Goal: Transaction & Acquisition: Purchase product/service

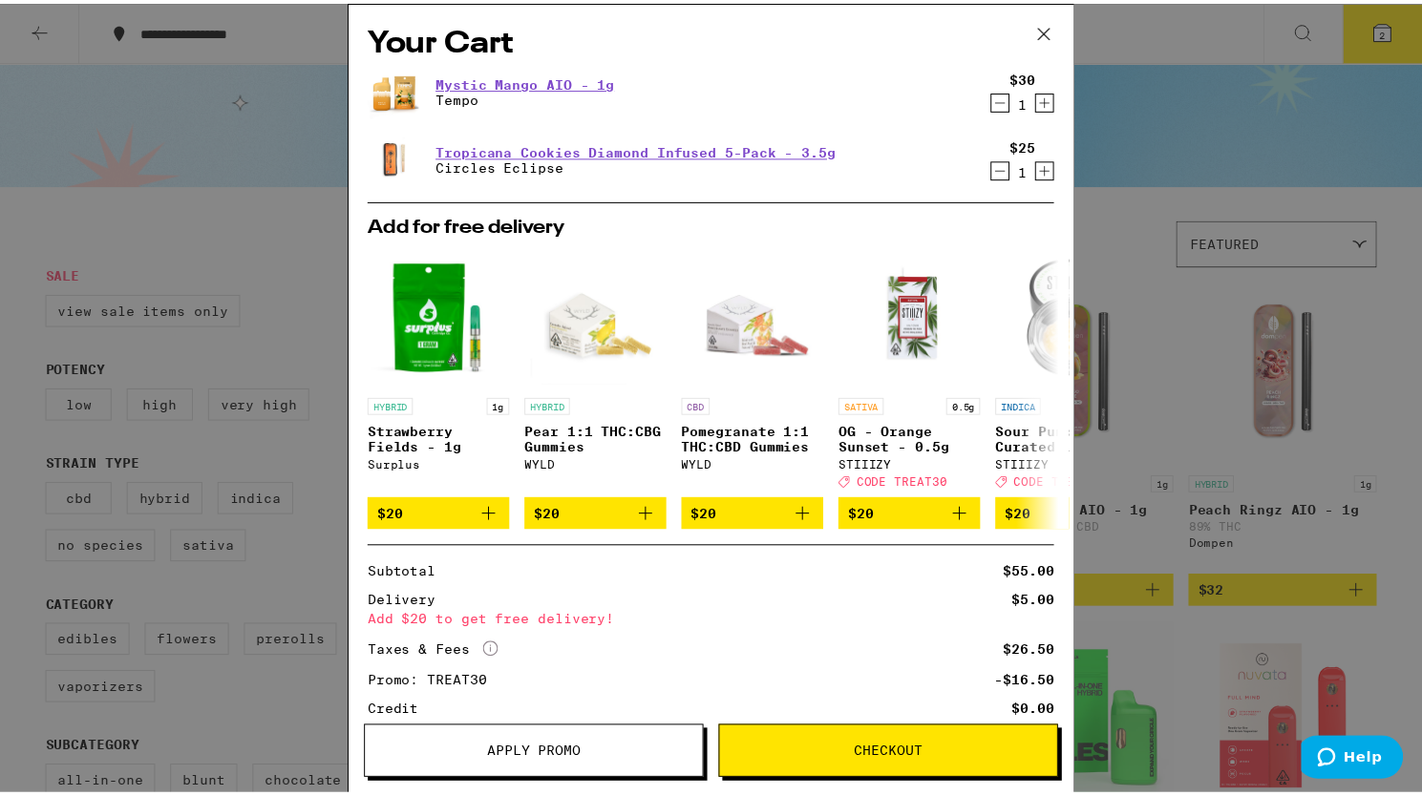
scroll to position [142, 0]
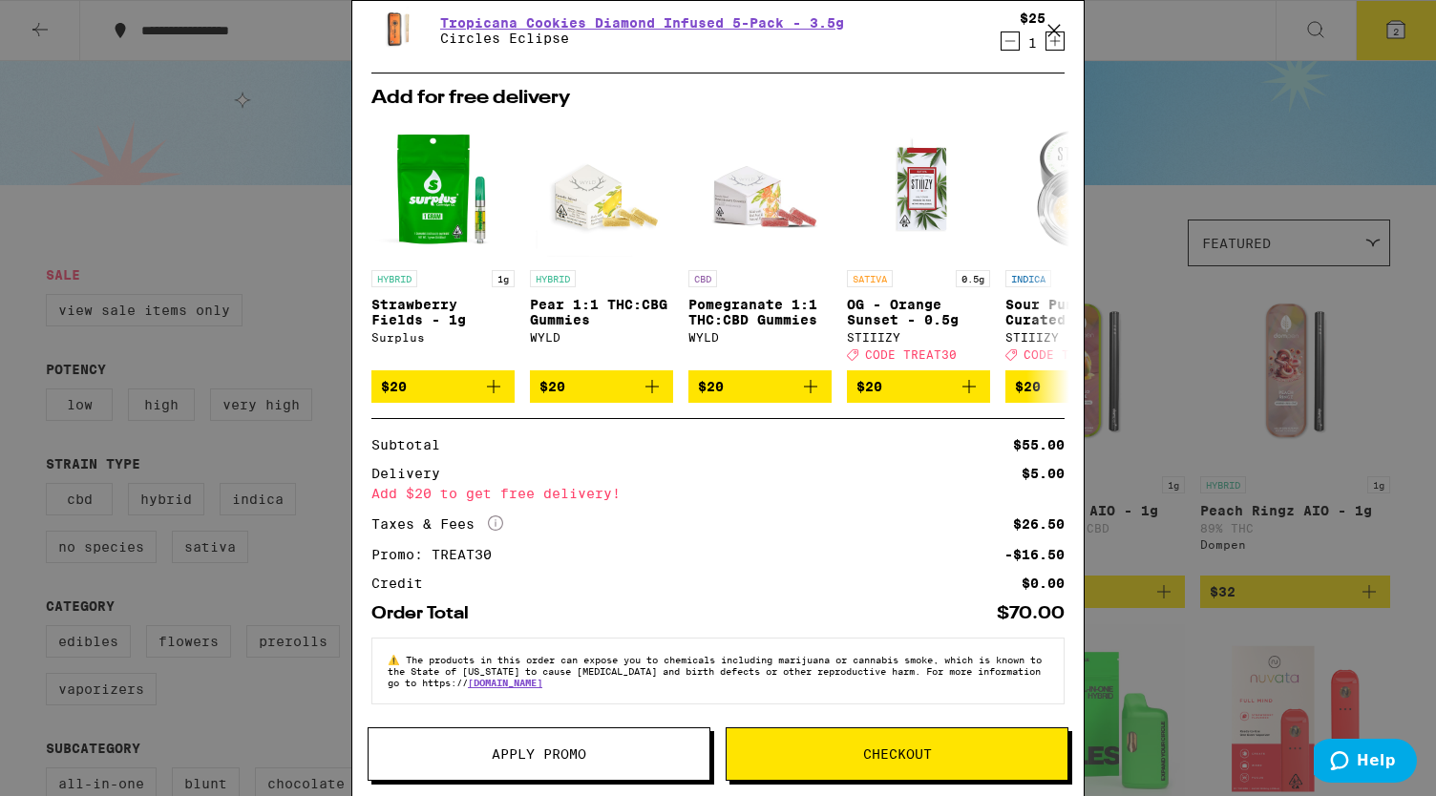
click at [919, 764] on button "Checkout" at bounding box center [897, 754] width 343 height 53
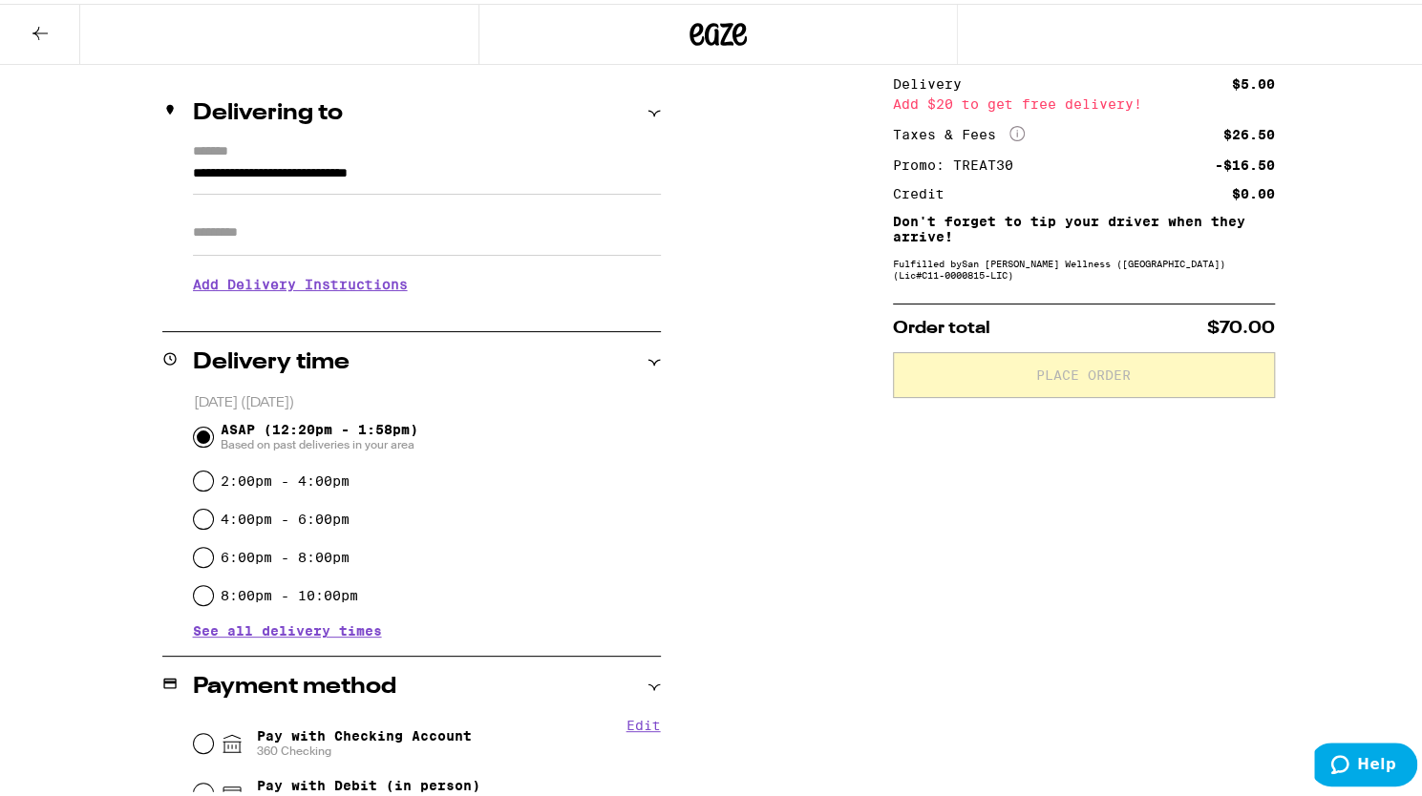
scroll to position [459, 0]
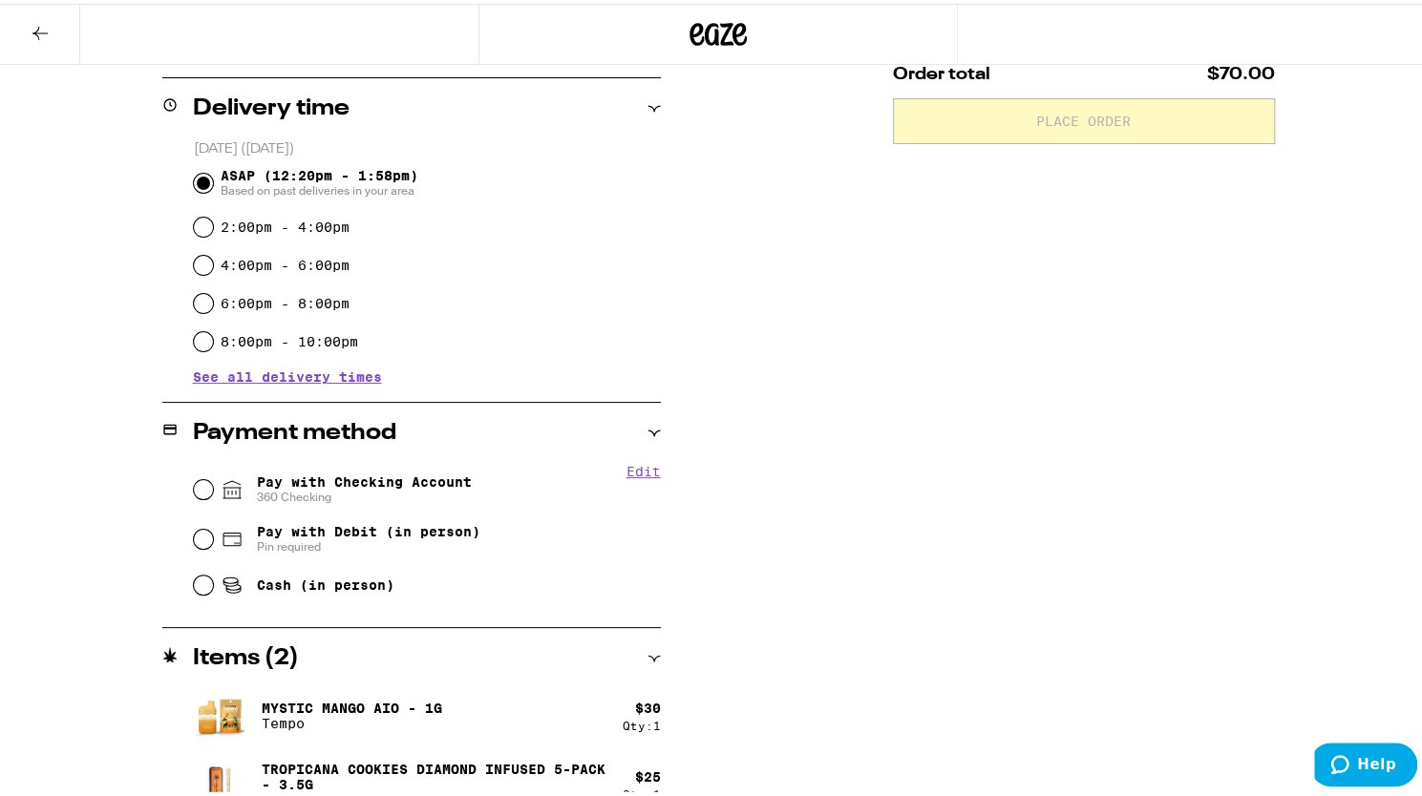
click at [438, 486] on span "Pay with Checking Account 360 Checking" at bounding box center [364, 486] width 215 height 31
click at [213, 486] on input "Pay with Checking Account 360 Checking" at bounding box center [203, 486] width 19 height 19
radio input "true"
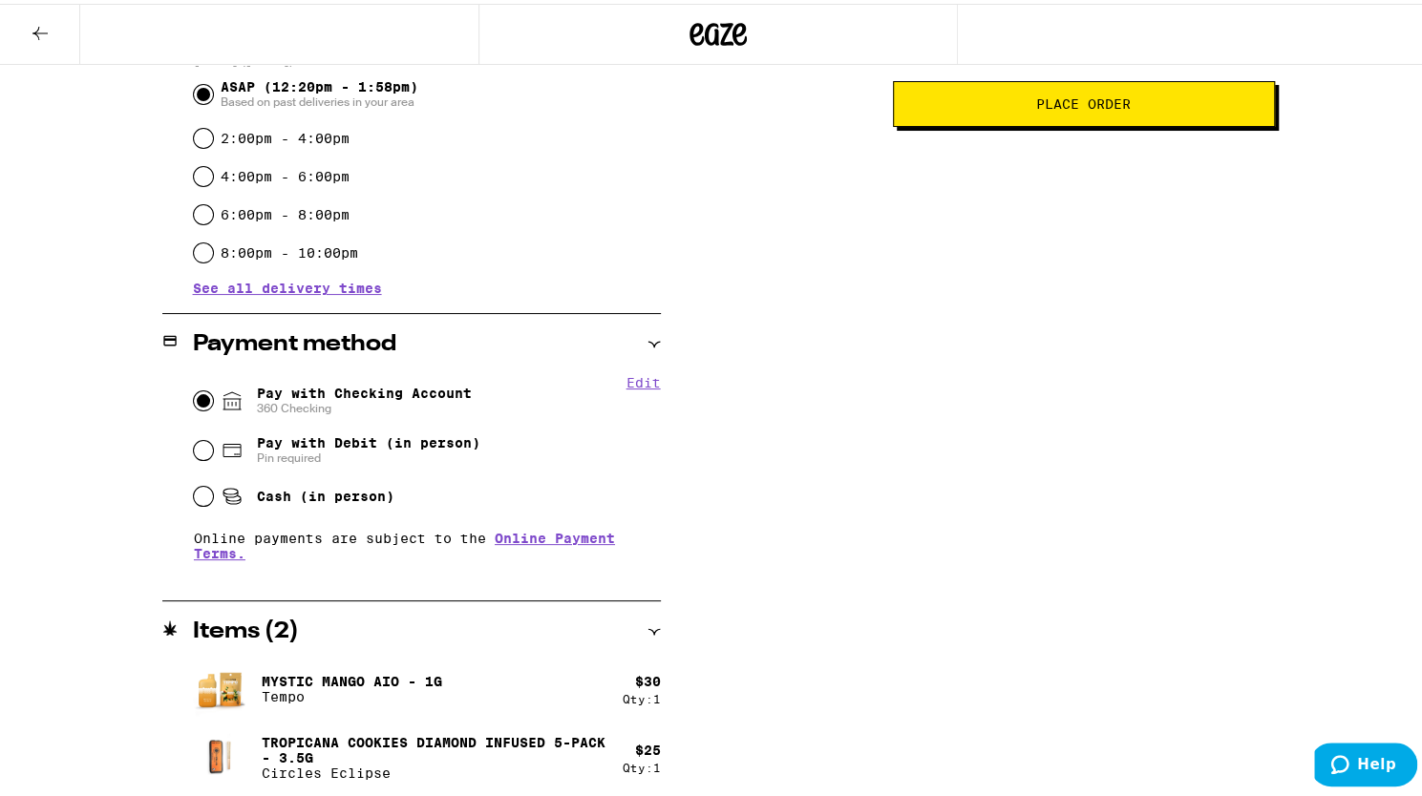
scroll to position [200, 0]
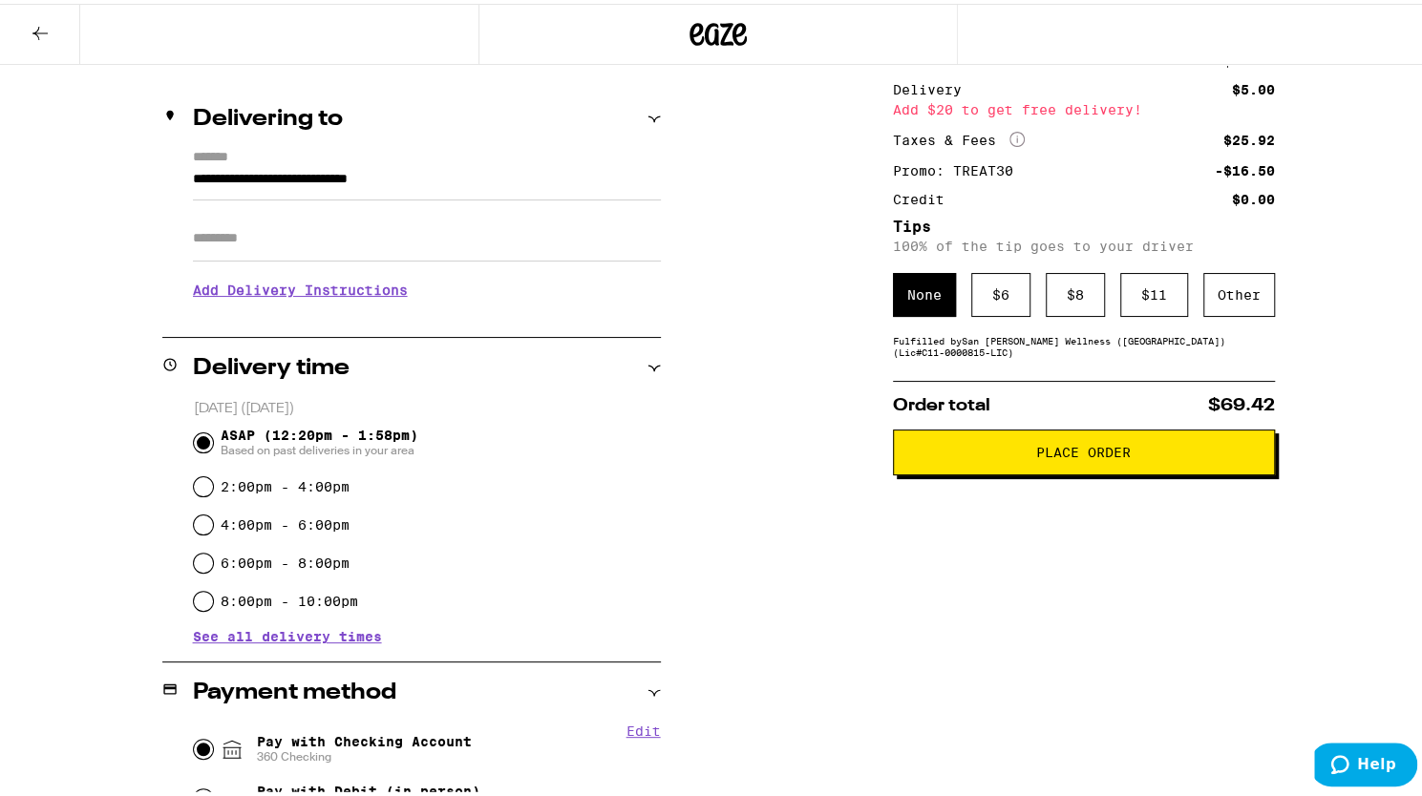
click at [1017, 472] on button "Place Order" at bounding box center [1084, 449] width 382 height 46
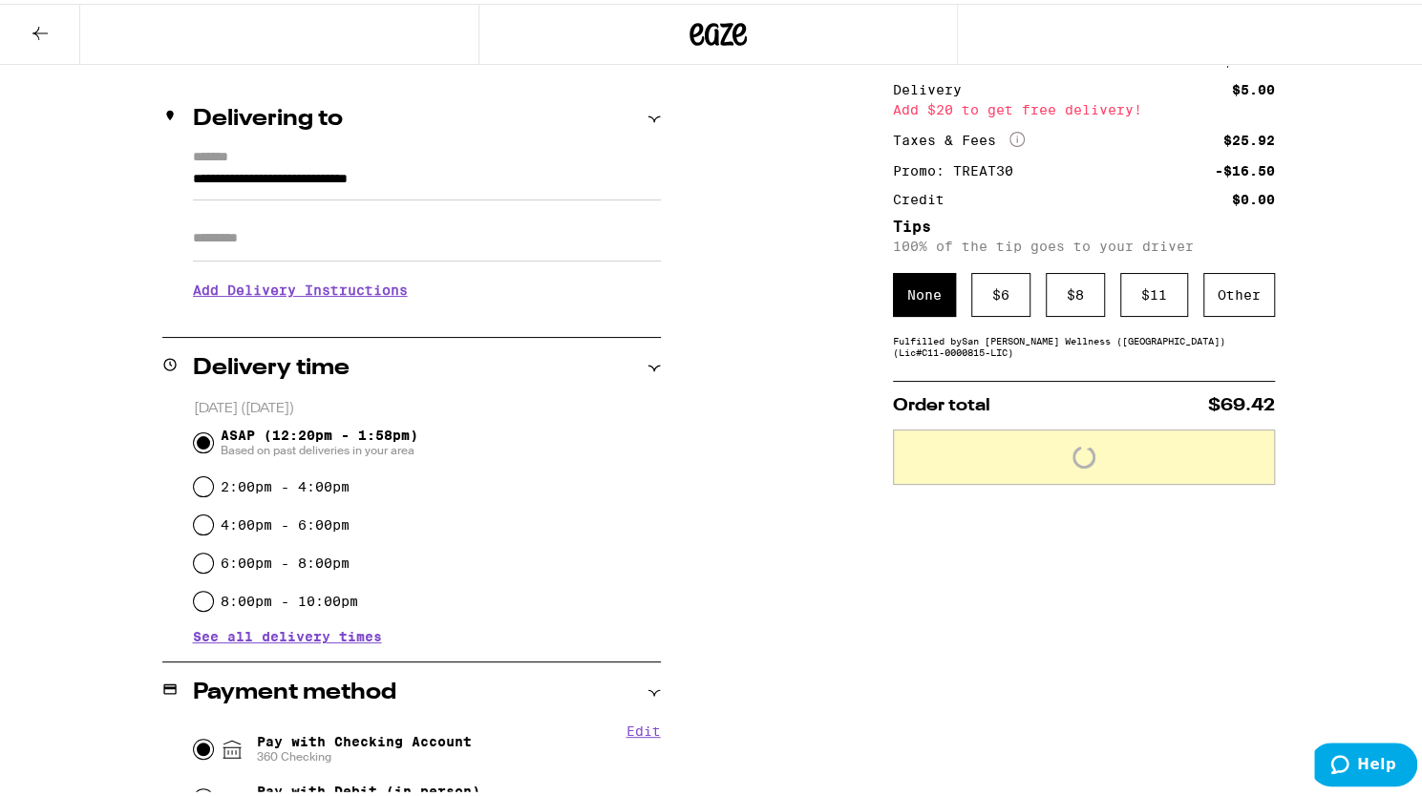
click at [1155, 672] on div "Subtotal $55.00 Delivery $5.00 Add $20 to get free delivery! Taxes & Fees More …" at bounding box center [1084, 589] width 382 height 1115
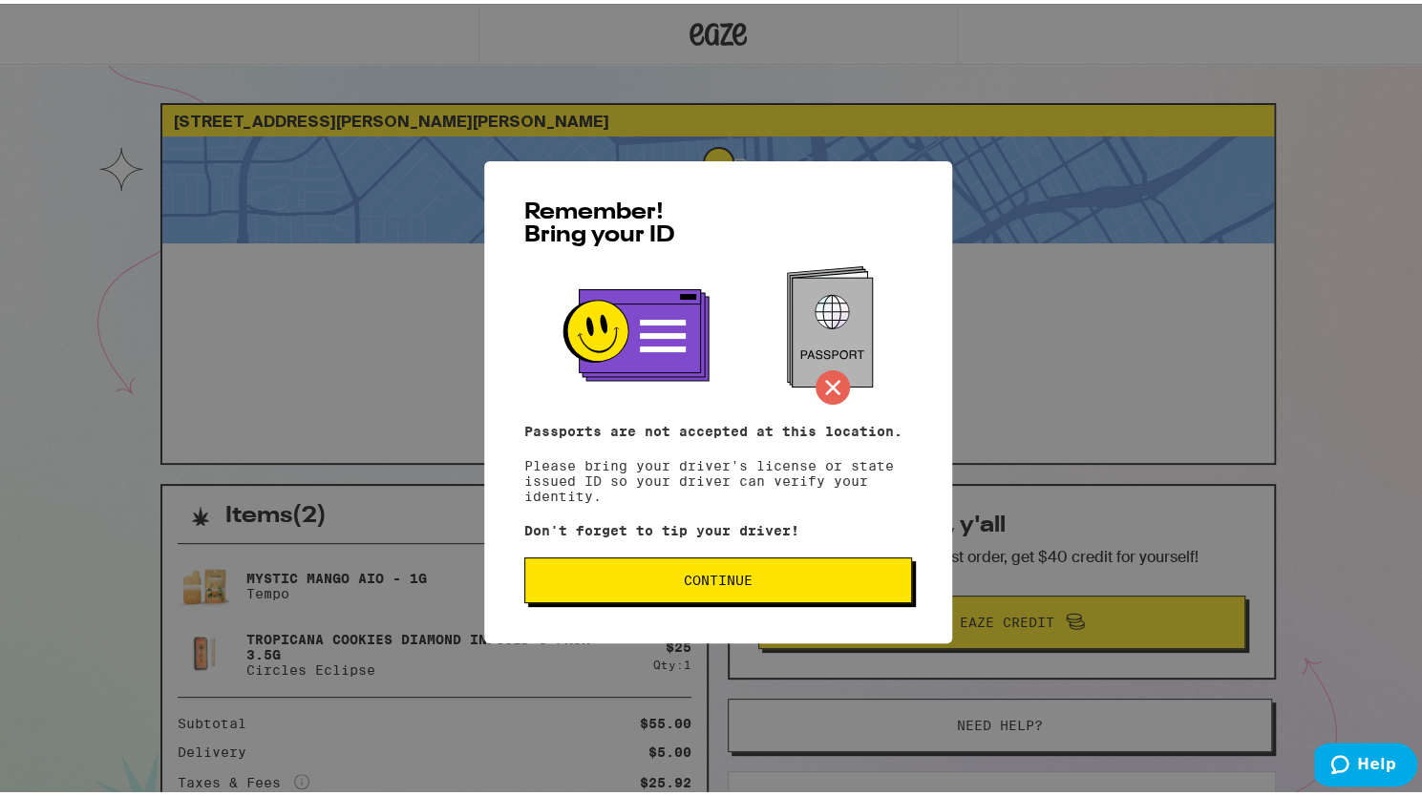
click at [812, 595] on button "Continue" at bounding box center [718, 577] width 388 height 46
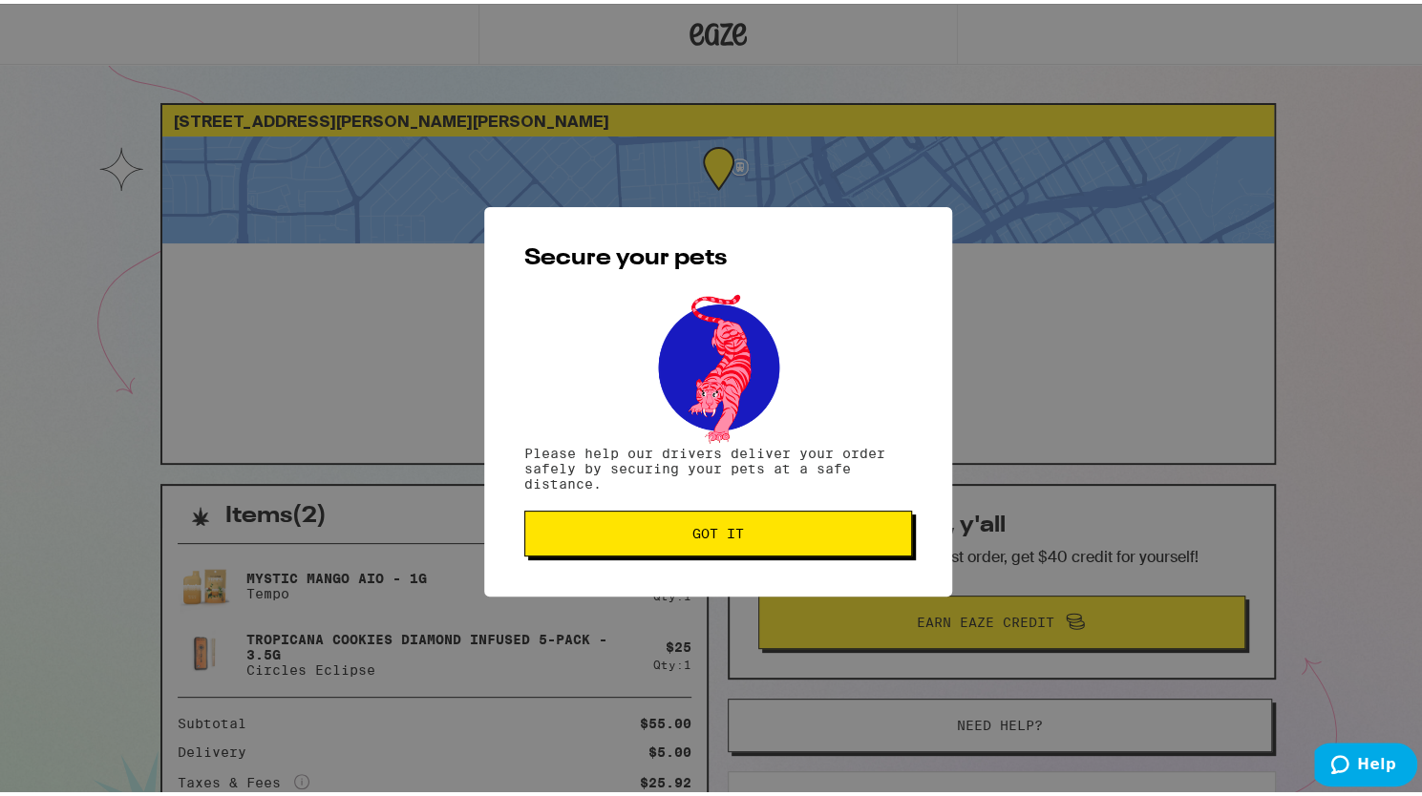
click at [706, 537] on span "Got it" at bounding box center [718, 529] width 52 height 13
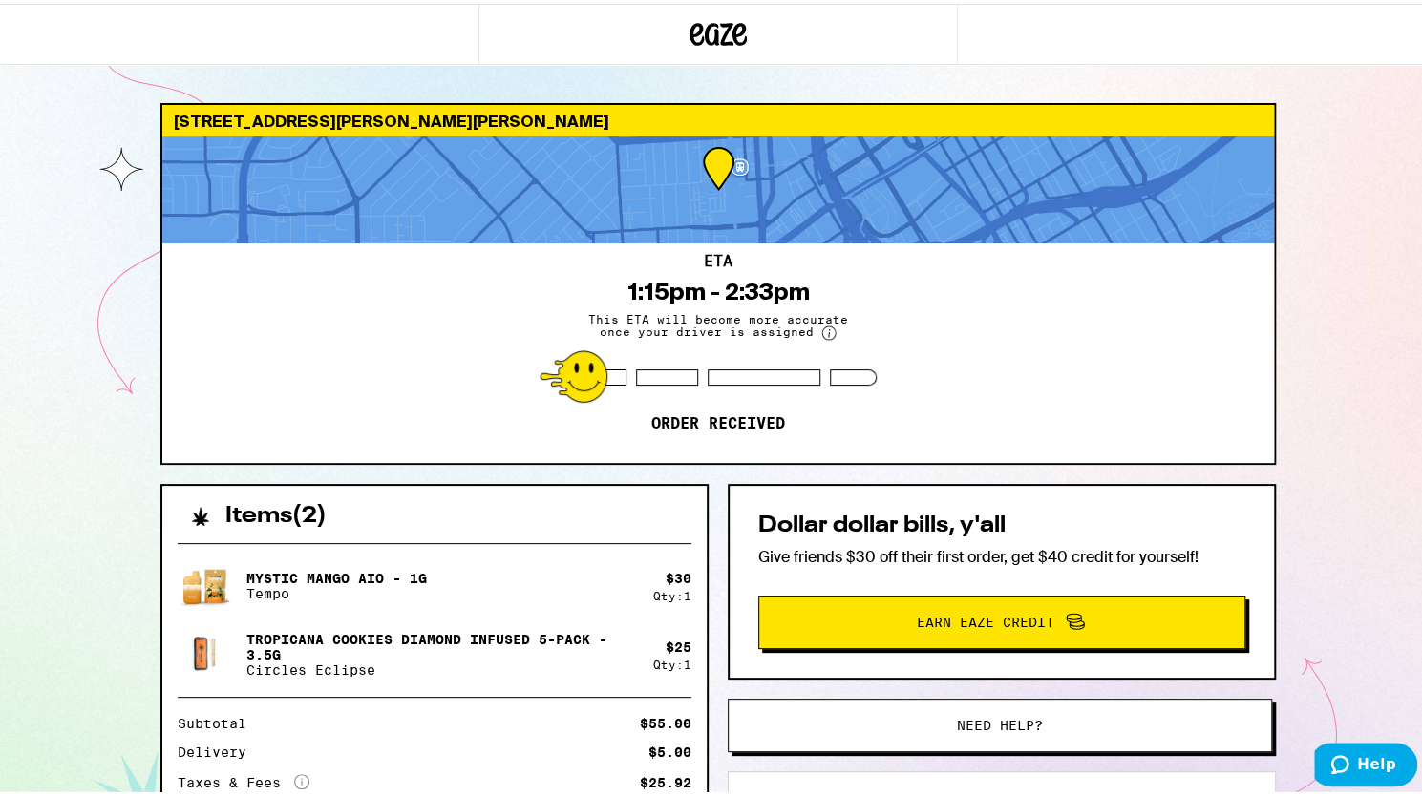
scroll to position [248, 0]
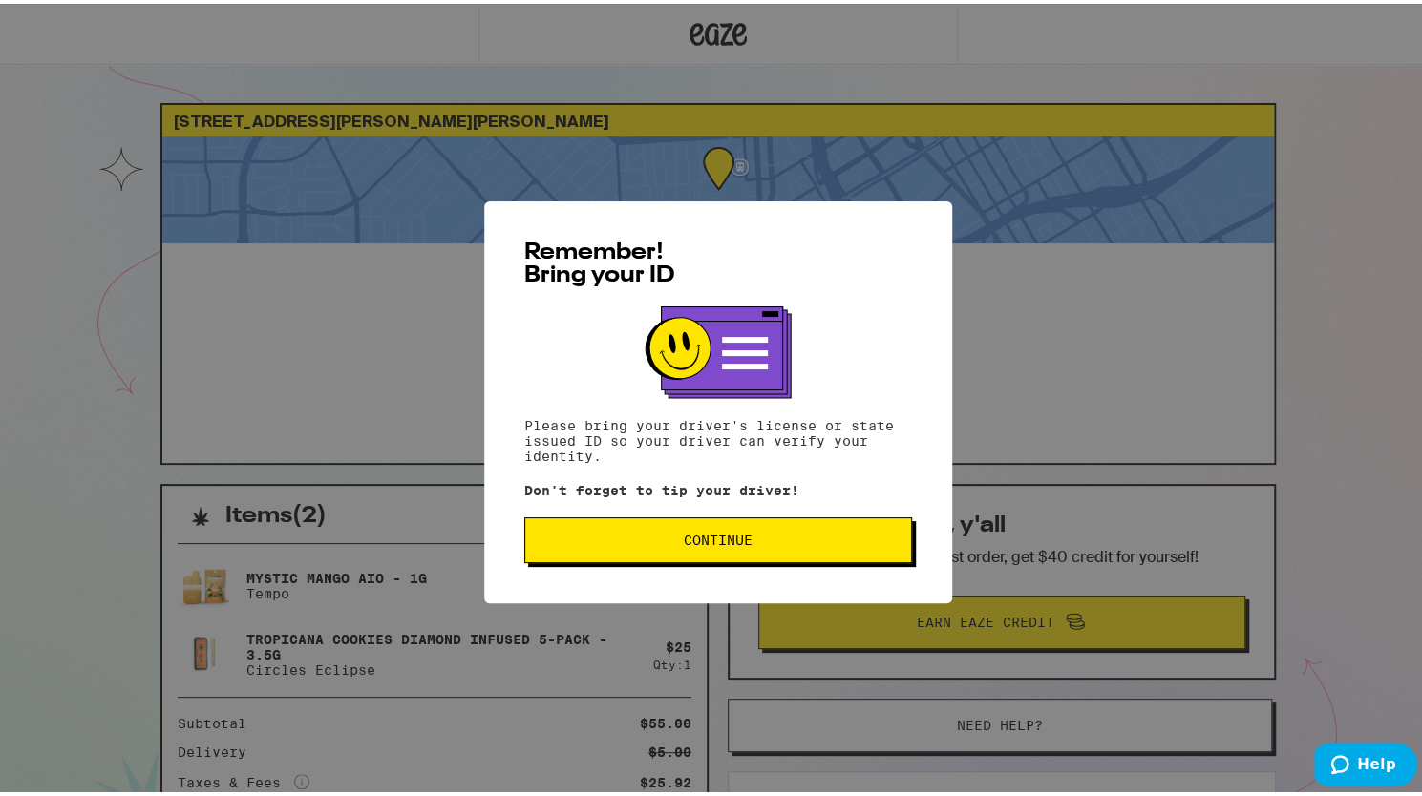
scroll to position [248, 0]
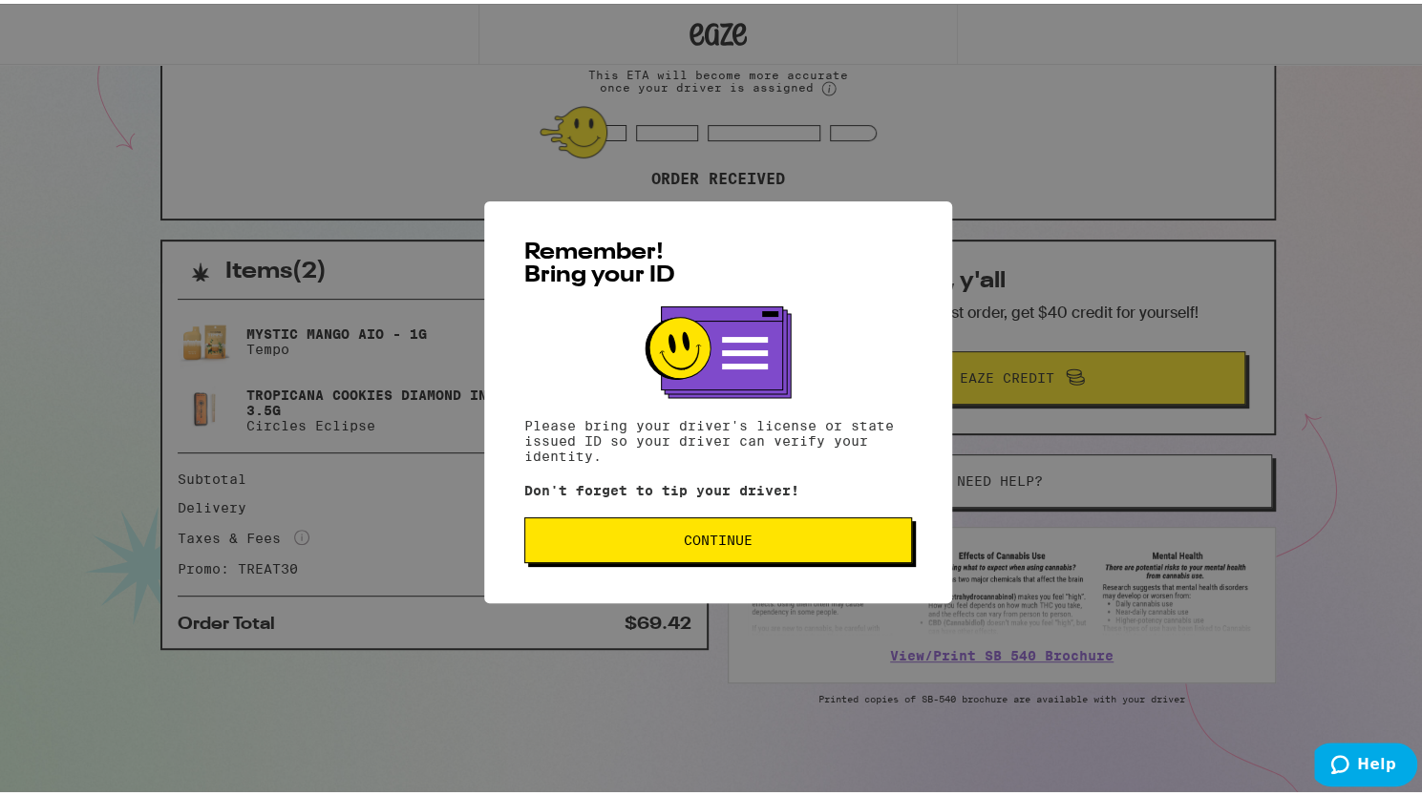
click at [776, 530] on button "Continue" at bounding box center [718, 537] width 388 height 46
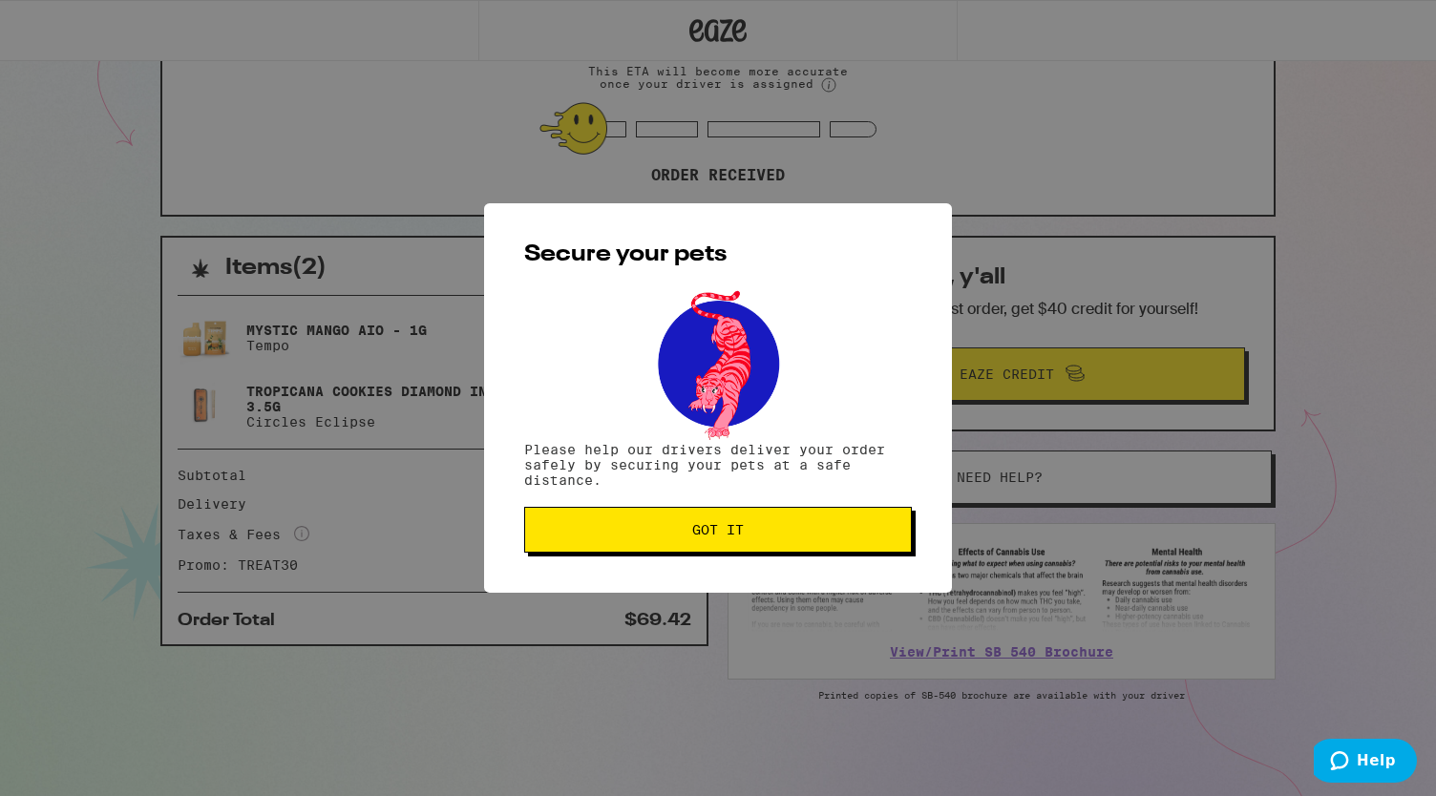
click at [753, 534] on span "Got it" at bounding box center [718, 529] width 355 height 13
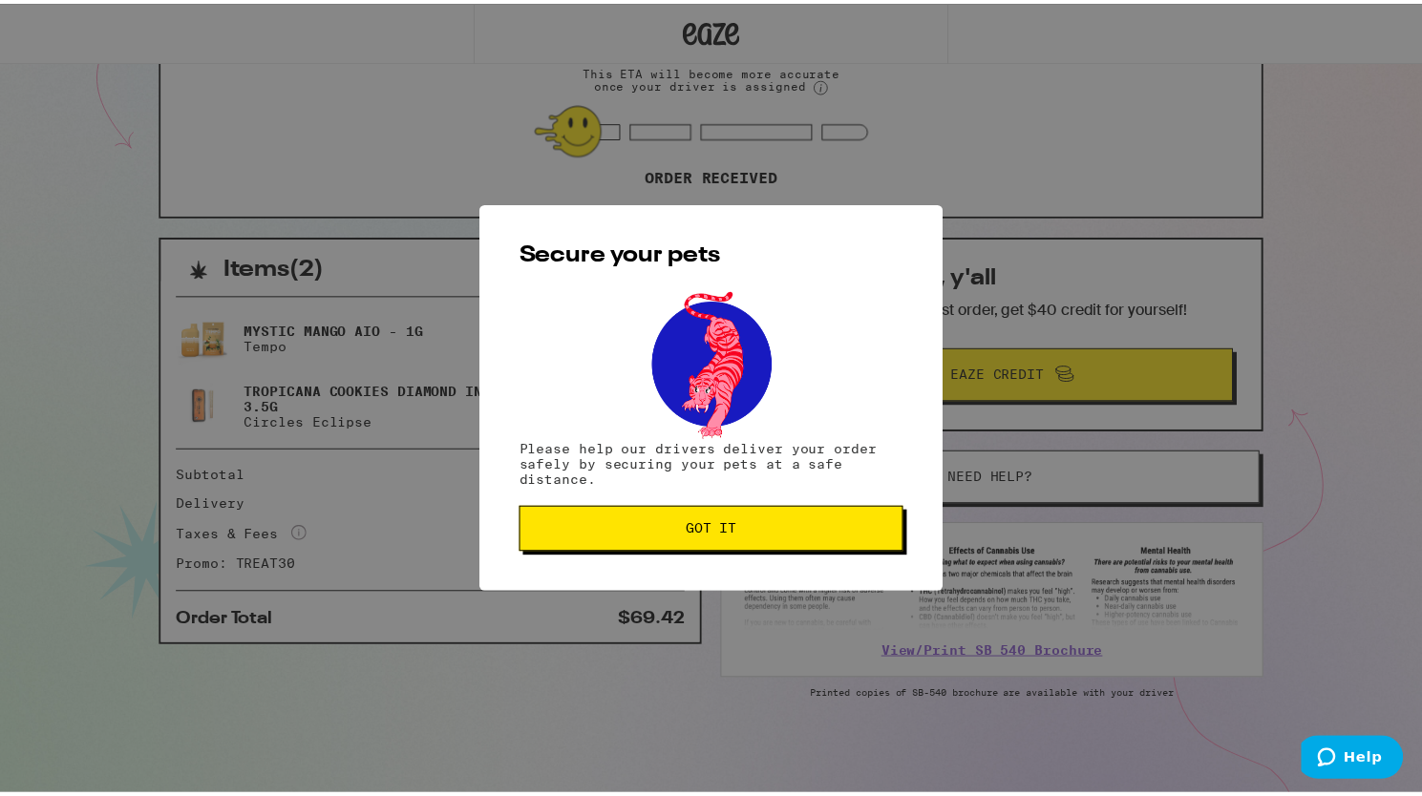
scroll to position [0, 0]
